Goal: Task Accomplishment & Management: Manage account settings

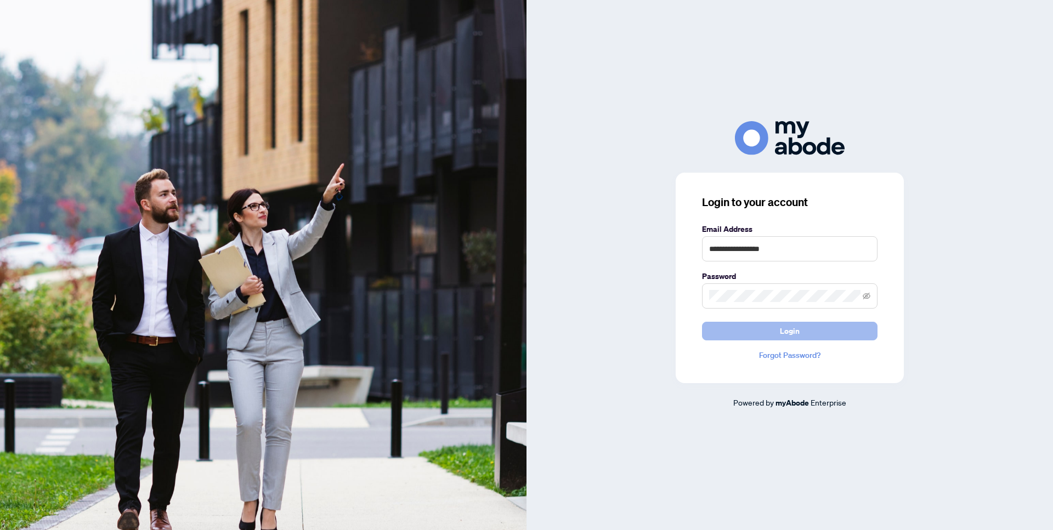
click at [791, 332] on span "Login" at bounding box center [790, 331] width 20 height 18
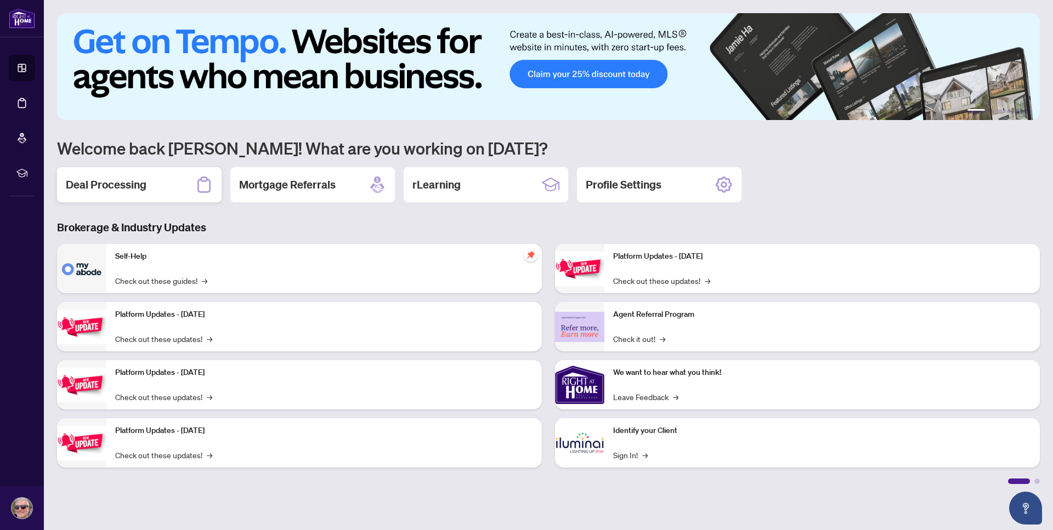
click at [120, 183] on h2 "Deal Processing" at bounding box center [106, 184] width 81 height 15
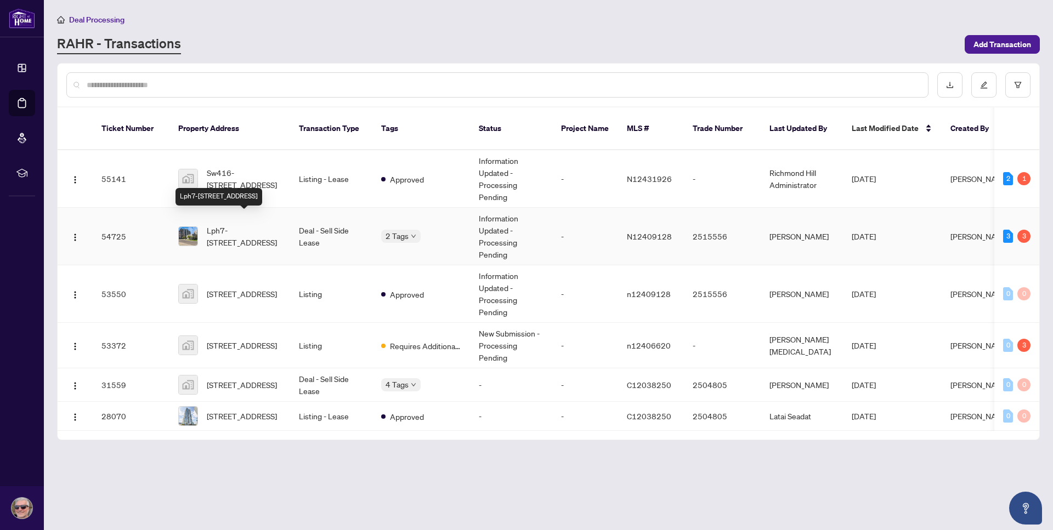
click at [224, 224] on span "Lph7-[STREET_ADDRESS]" at bounding box center [244, 236] width 75 height 24
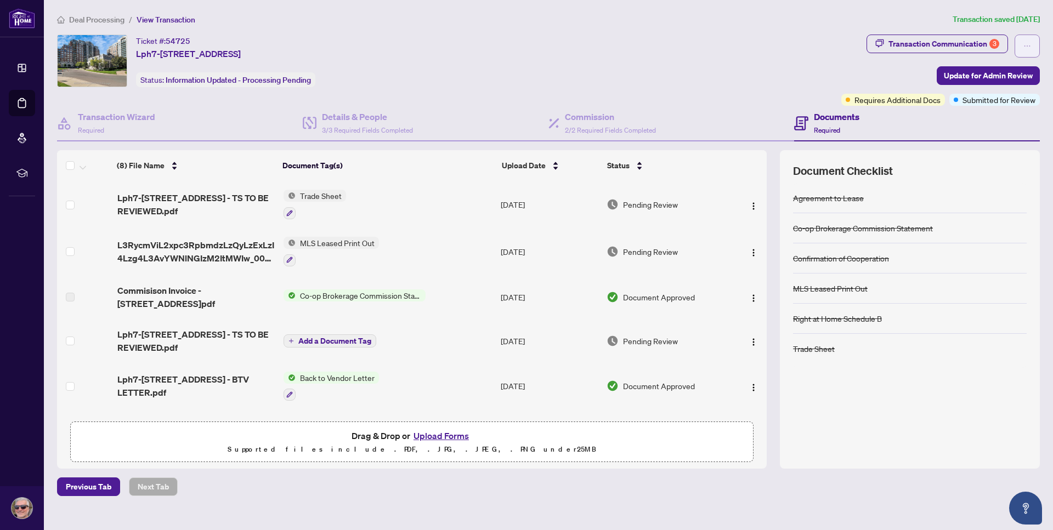
click at [1026, 52] on span "button" at bounding box center [1027, 46] width 8 height 18
click at [696, 49] on div "Ticket #: 54725 Lph7-[STREET_ADDRESS] Status: Information Updated - Processing …" at bounding box center [447, 61] width 780 height 53
click at [695, 82] on div "Ticket #: 54725 Lph7-[STREET_ADDRESS] Status: Information Updated - Processing …" at bounding box center [447, 61] width 780 height 53
click at [757, 52] on div "Ticket #: 54725 Lph7-[STREET_ADDRESS] Status: Information Updated - Processing …" at bounding box center [447, 61] width 780 height 53
click at [835, 127] on span "Required" at bounding box center [827, 130] width 26 height 8
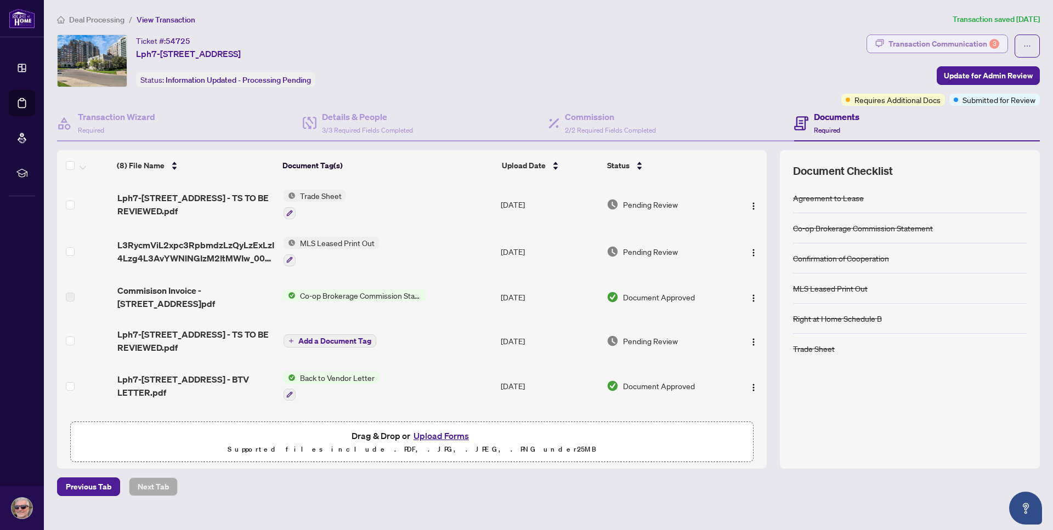
click at [952, 41] on div "Transaction Communication 3" at bounding box center [943, 44] width 111 height 18
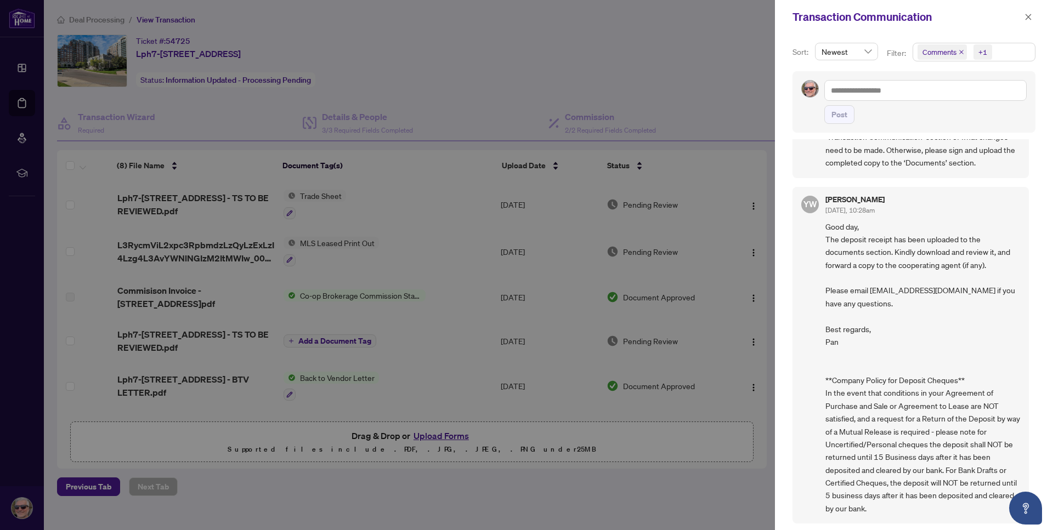
scroll to position [2, 0]
click at [684, 53] on div at bounding box center [526, 265] width 1053 height 530
click at [1031, 12] on span "button" at bounding box center [1028, 17] width 8 height 18
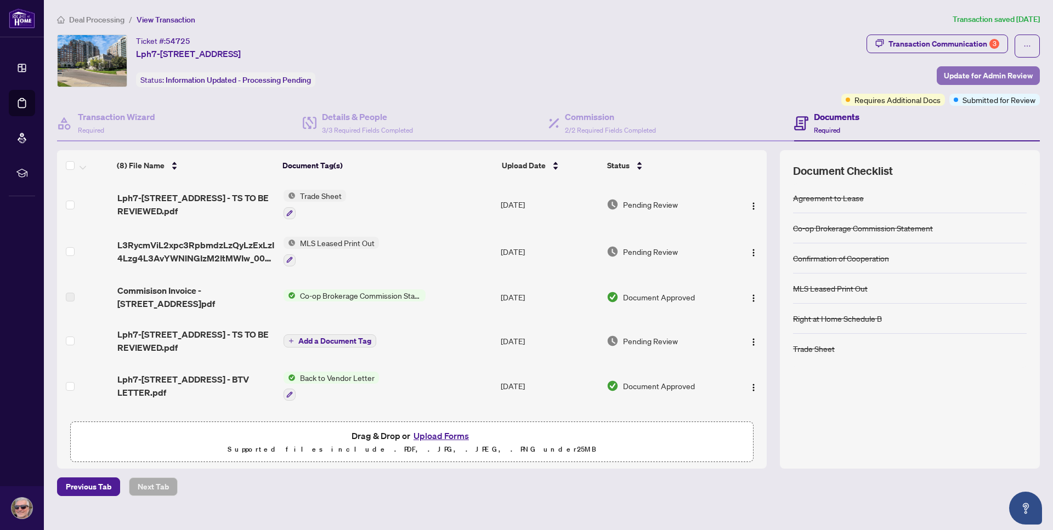
click at [1004, 72] on span "Update for Admin Review" at bounding box center [987, 76] width 89 height 18
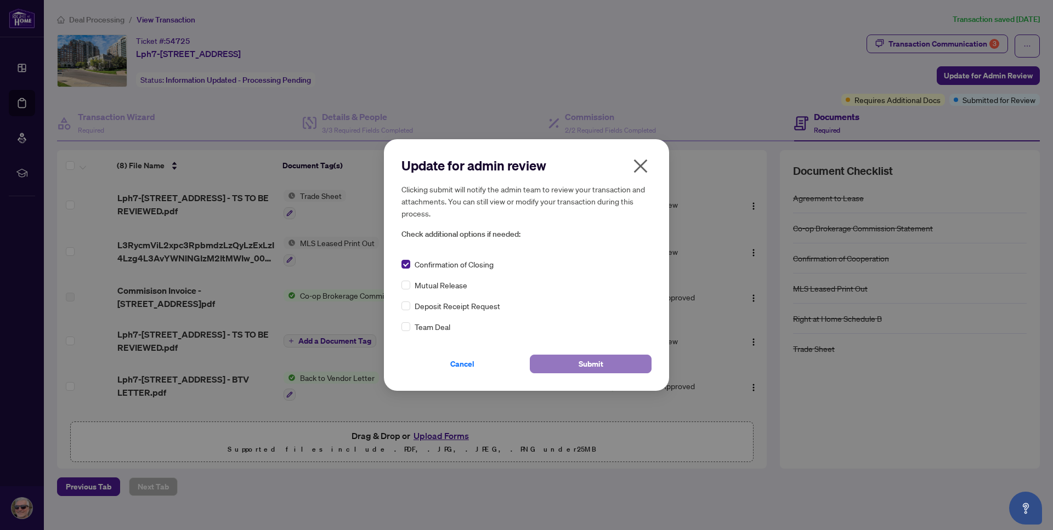
click at [599, 366] on span "Submit" at bounding box center [590, 364] width 25 height 18
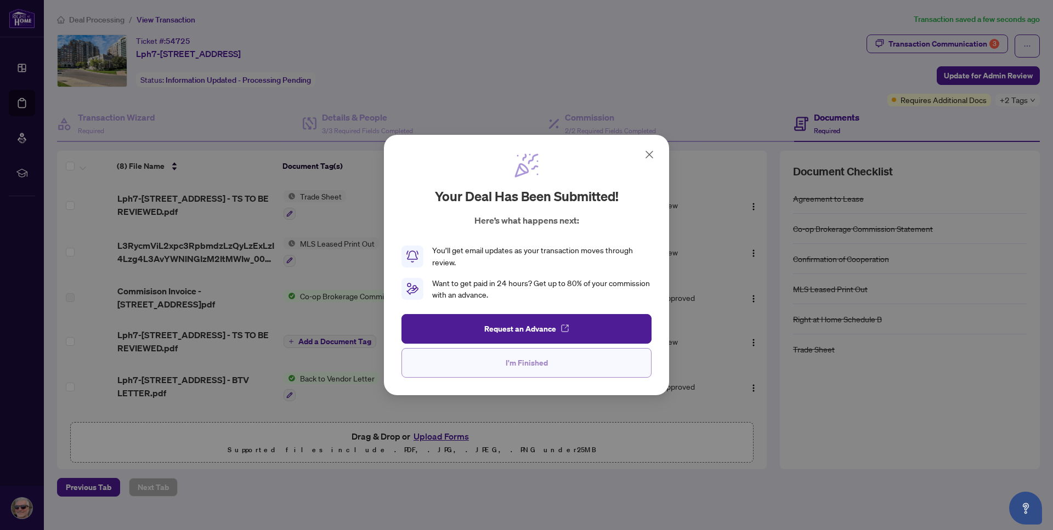
click at [515, 362] on span "I'm Finished" at bounding box center [526, 363] width 42 height 18
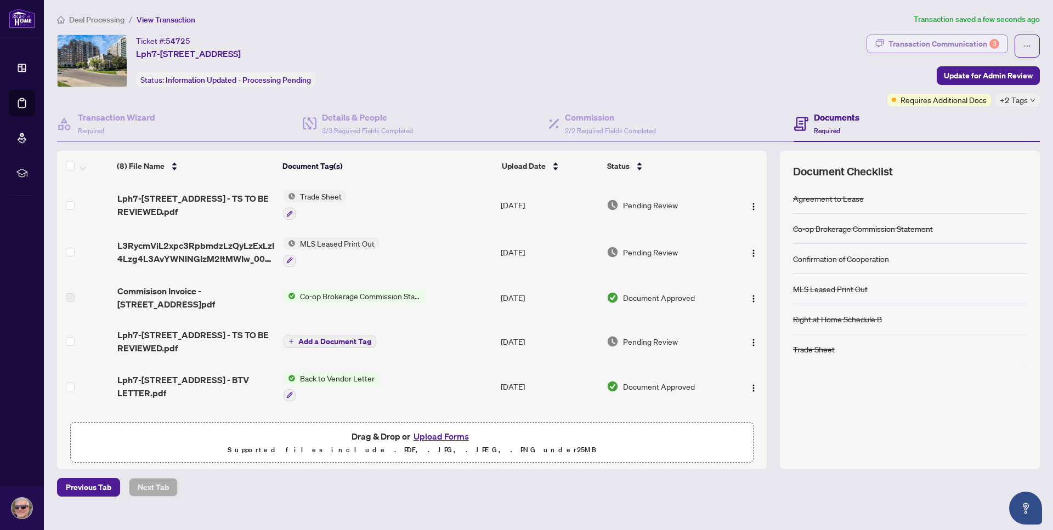
click at [945, 41] on div "Transaction Communication 3" at bounding box center [943, 44] width 111 height 18
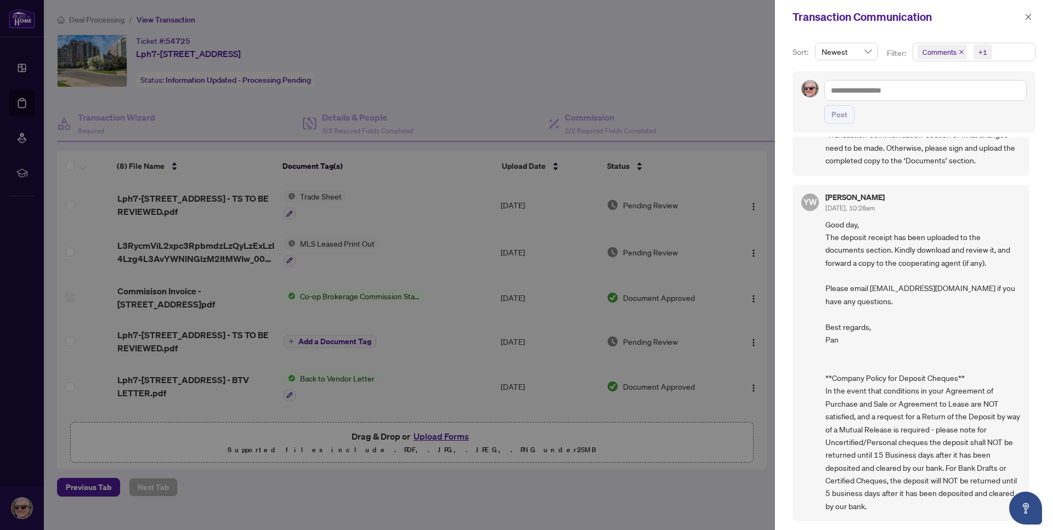
click at [726, 74] on div at bounding box center [526, 265] width 1053 height 530
click at [1028, 14] on icon "close" at bounding box center [1028, 17] width 8 height 8
